Goal: Transaction & Acquisition: Purchase product/service

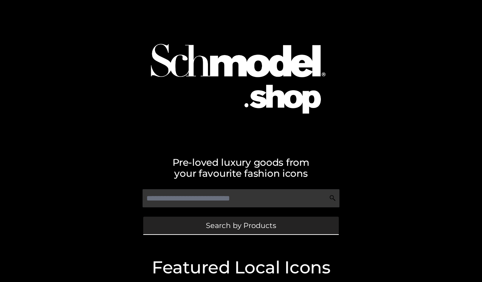
click at [188, 225] on link "Search by Products" at bounding box center [240, 226] width 195 height 18
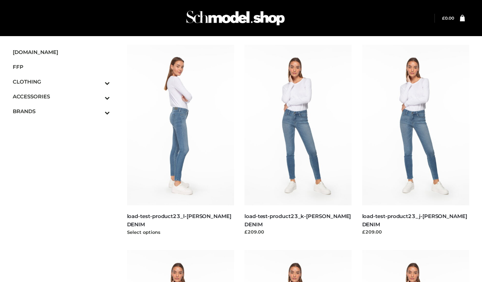
click at [170, 180] on img at bounding box center [180, 125] width 107 height 161
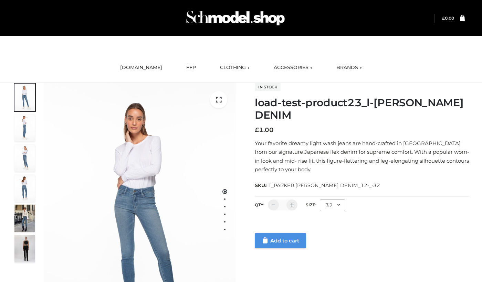
click at [278, 242] on link "Add to cart" at bounding box center [280, 240] width 51 height 15
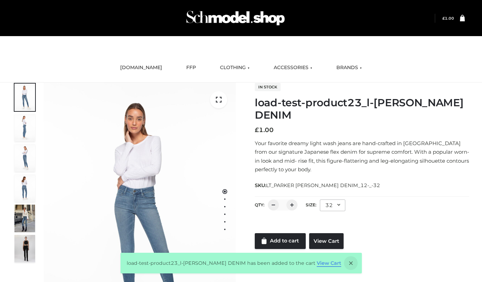
click at [323, 260] on link "View Cart" at bounding box center [329, 263] width 24 height 6
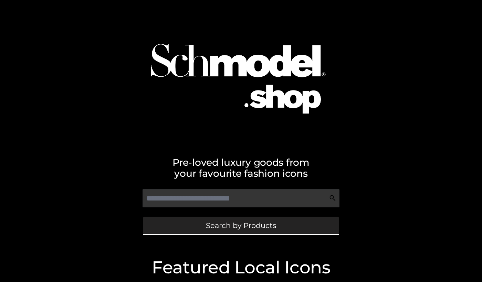
click at [213, 225] on span "Search by Products" at bounding box center [241, 225] width 70 height 7
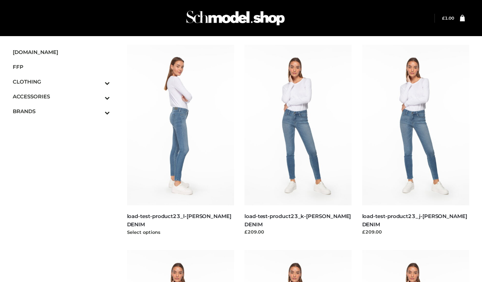
click at [191, 143] on img at bounding box center [180, 125] width 107 height 161
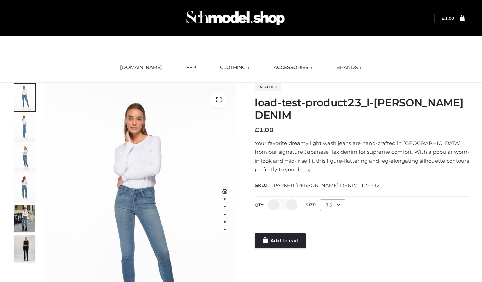
click at [449, 15] on span "£ 1.00" at bounding box center [444, 18] width 19 height 9
click at [447, 18] on bdi "£ 1.00" at bounding box center [448, 17] width 12 height 5
